Goal: Transaction & Acquisition: Obtain resource

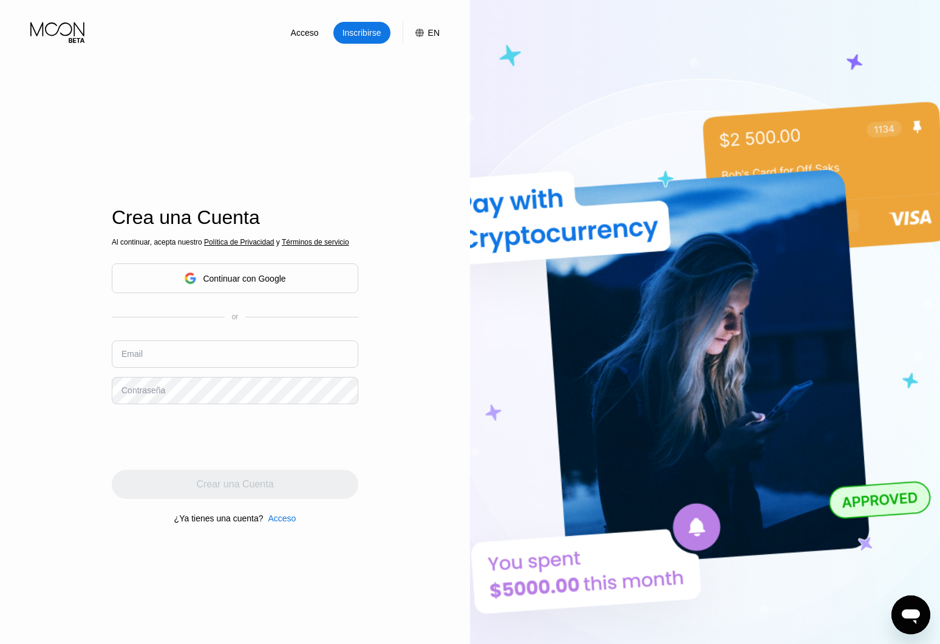
click at [146, 154] on div "Crea una Cuenta Al continuar, acepta nuestro Política de Privacidad y Términos …" at bounding box center [235, 366] width 246 height 708
click at [225, 285] on div "Continuar con Google" at bounding box center [234, 278] width 101 height 19
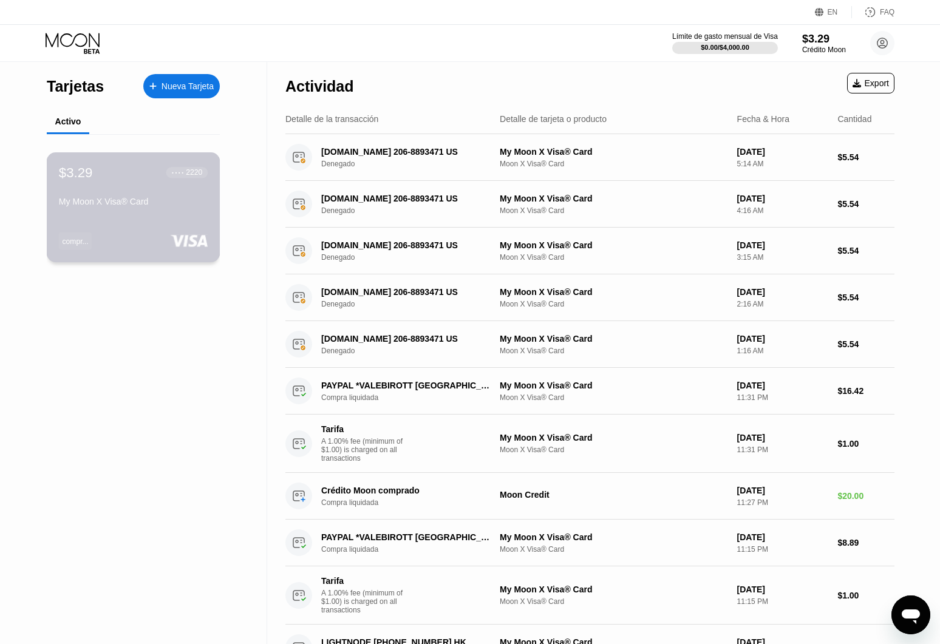
click at [192, 205] on div "My Moon X Visa® Card" at bounding box center [133, 202] width 149 height 10
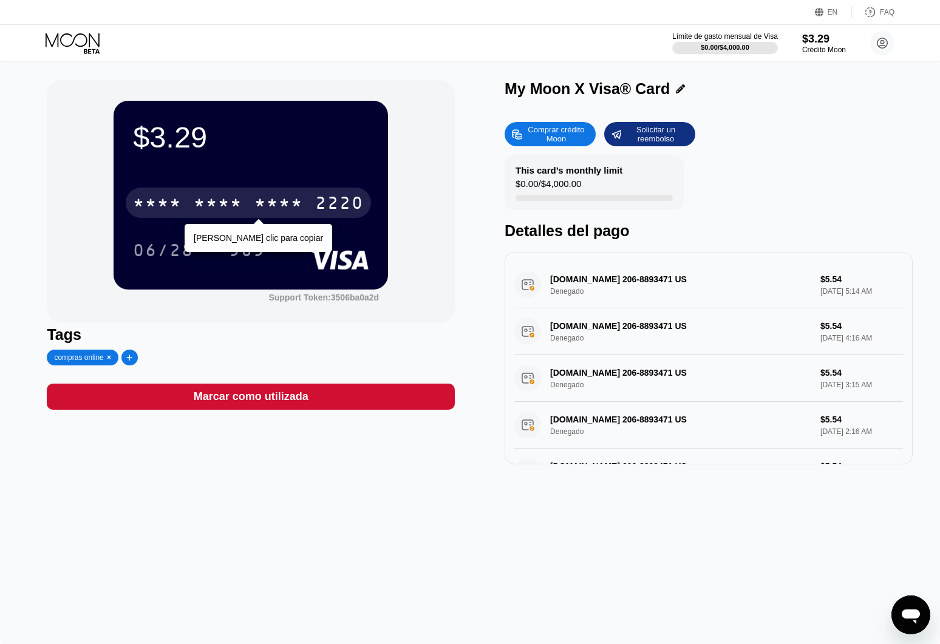
click at [222, 210] on div "* * * *" at bounding box center [218, 204] width 49 height 19
click at [222, 210] on div "6500" at bounding box center [218, 204] width 49 height 19
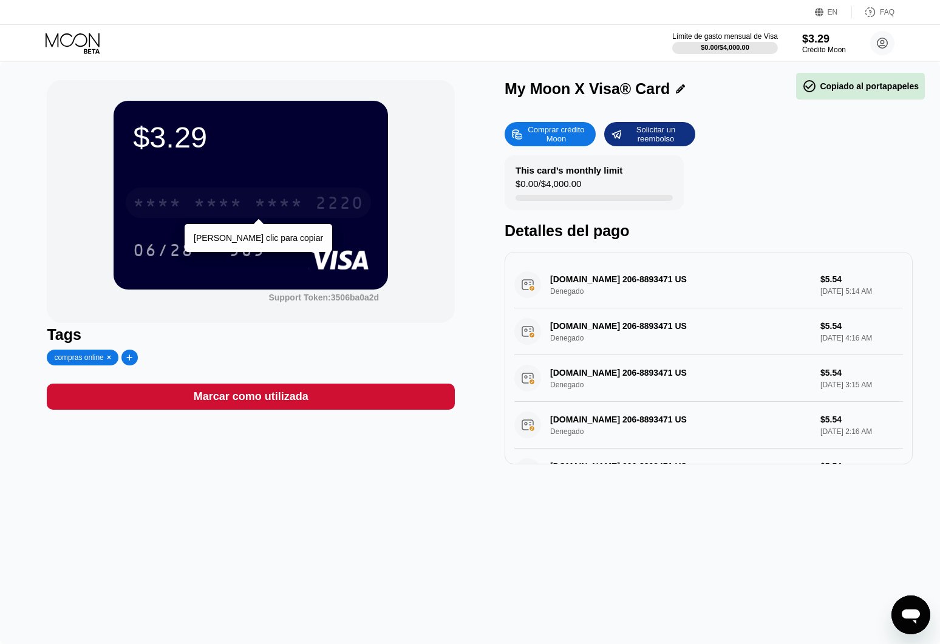
click at [222, 210] on div "* * * *" at bounding box center [218, 204] width 49 height 19
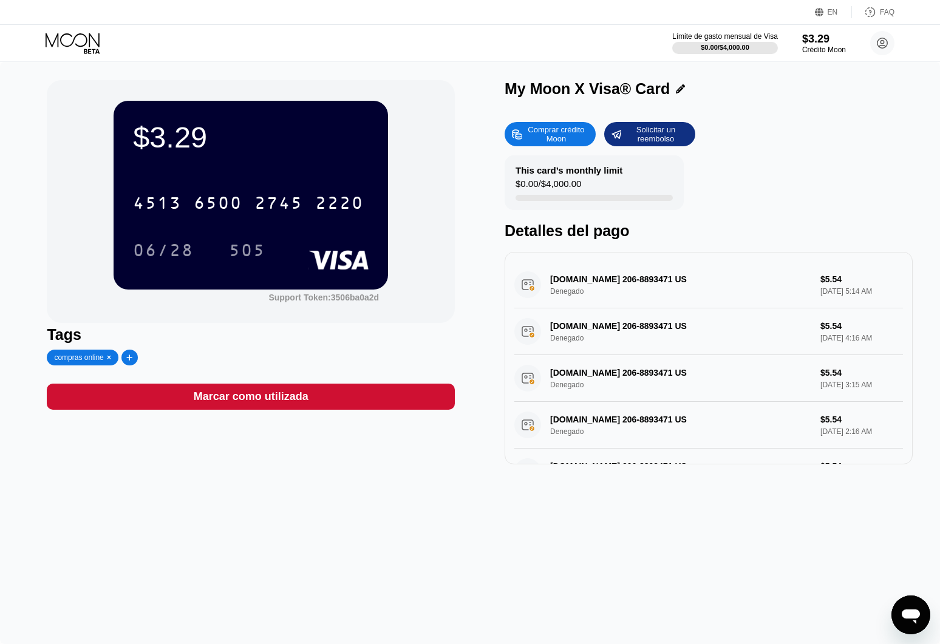
click at [277, 238] on div "505" at bounding box center [256, 250] width 55 height 30
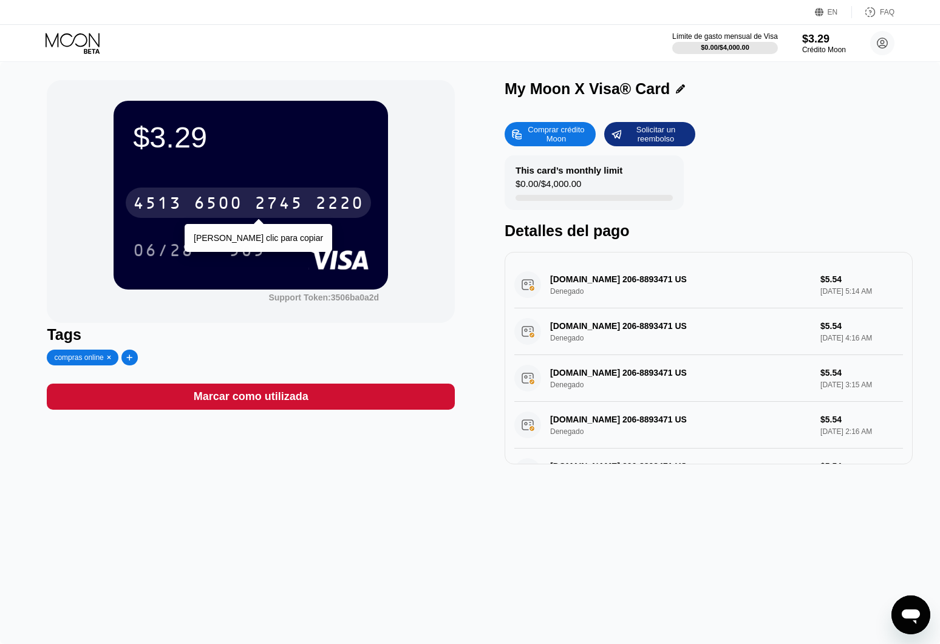
click at [277, 208] on div "2745" at bounding box center [278, 204] width 49 height 19
